Goal: Find specific page/section: Find specific page/section

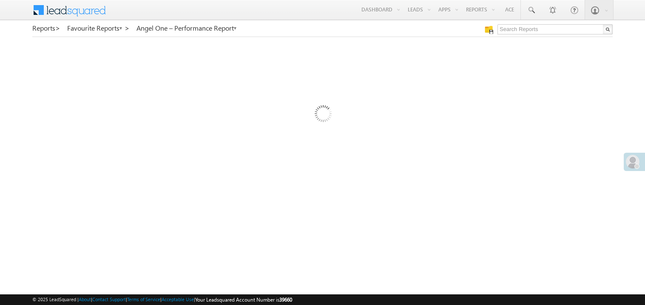
scroll to position [904, 0]
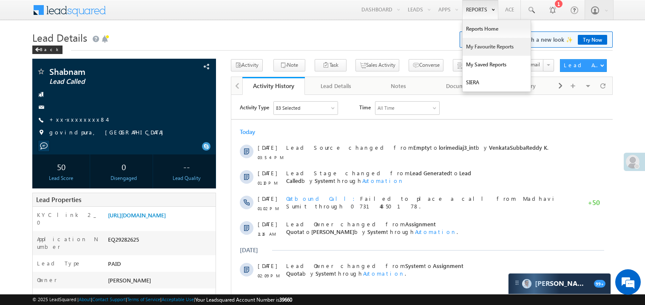
click at [477, 46] on link "My Favourite Reports" at bounding box center [497, 47] width 68 height 18
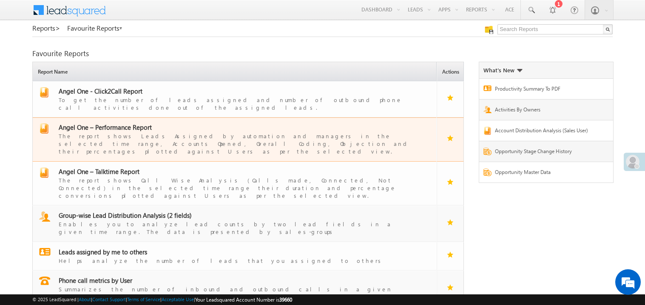
click at [111, 123] on span "Angel One – Performance Report" at bounding box center [105, 127] width 93 height 9
click at [121, 123] on span "Angel One – Performance Report" at bounding box center [105, 127] width 93 height 9
